Goal: Transaction & Acquisition: Download file/media

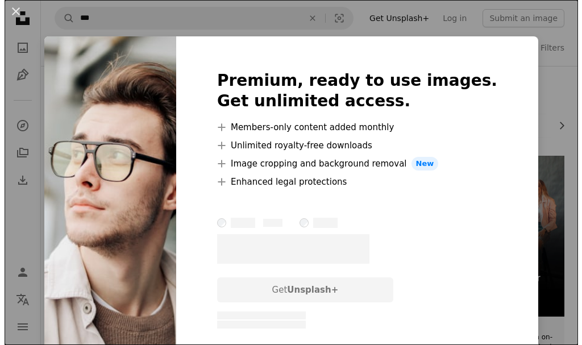
scroll to position [966, 0]
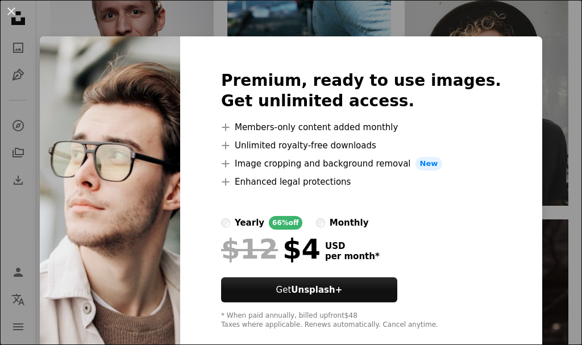
drag, startPoint x: 0, startPoint y: 0, endPoint x: 470, endPoint y: 304, distance: 559.6
click at [469, 305] on div "Premium, ready to use images. Get unlimited access. A plus sign Members-only co…" at bounding box center [361, 199] width 362 height 327
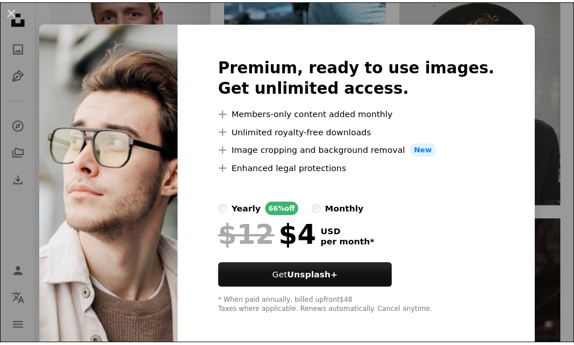
scroll to position [20, 0]
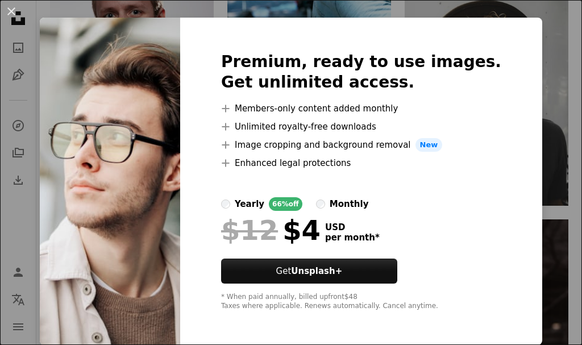
click at [163, 227] on img at bounding box center [110, 181] width 140 height 327
click at [573, 59] on html "Unsplash logo Unsplash Home A photo Pen Tool A compass A stack of folders Downl…" at bounding box center [291, 165] width 582 height 2263
click at [534, 88] on div "An X shape Premium, ready to use images. Get unlimited access. A plus sign Memb…" at bounding box center [291, 172] width 582 height 345
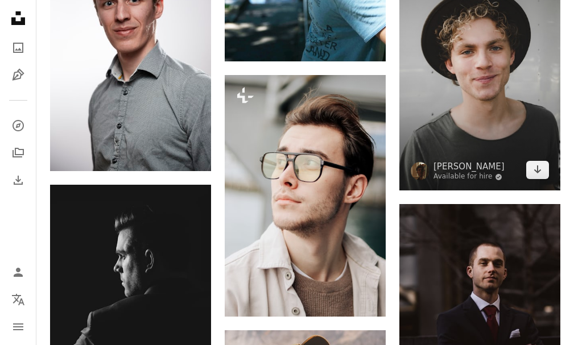
click at [536, 89] on img at bounding box center [479, 70] width 161 height 242
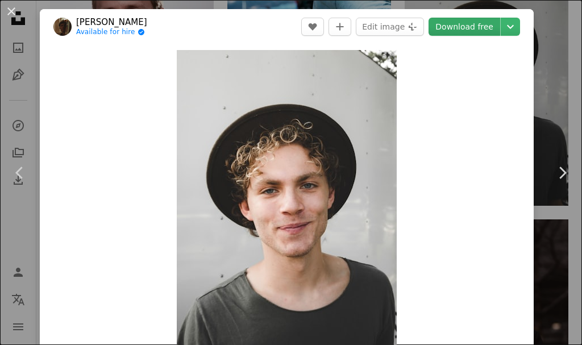
click at [473, 30] on link "Download free" at bounding box center [465, 27] width 72 height 18
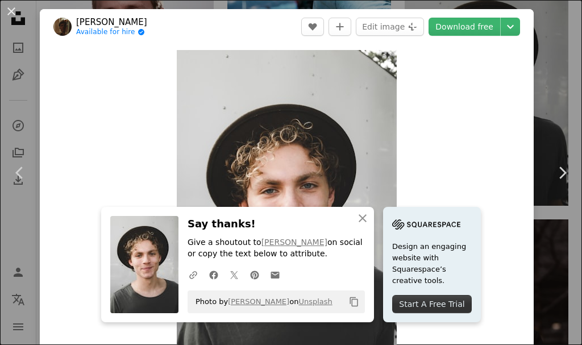
click at [496, 183] on div "Zoom in" at bounding box center [287, 215] width 494 height 342
click at [559, 172] on icon at bounding box center [562, 173] width 7 height 12
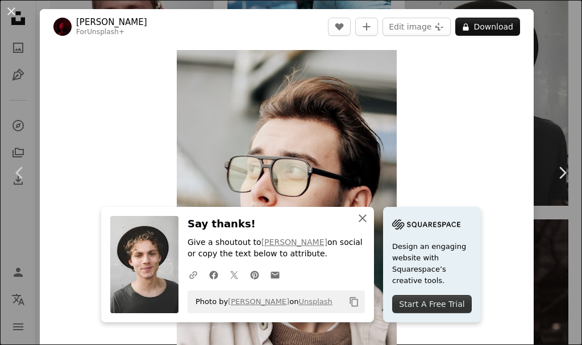
click at [359, 220] on icon "button" at bounding box center [363, 218] width 8 height 8
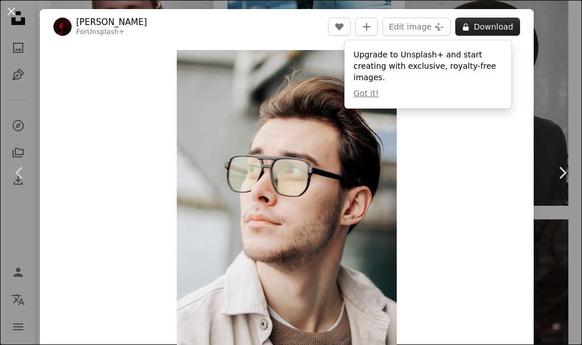
click at [489, 26] on button "A lock Download" at bounding box center [487, 27] width 65 height 18
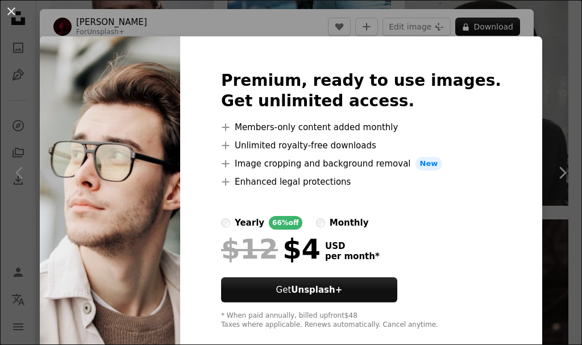
click at [138, 255] on img at bounding box center [110, 199] width 140 height 327
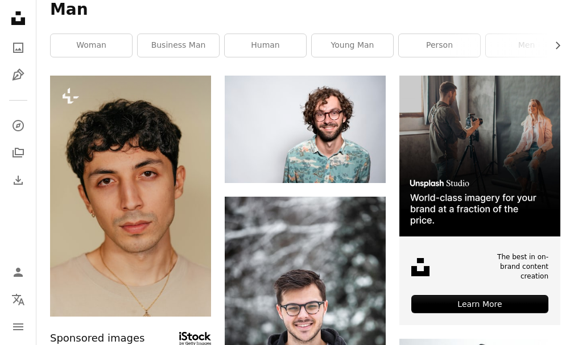
scroll to position [70, 0]
